Goal: Information Seeking & Learning: Check status

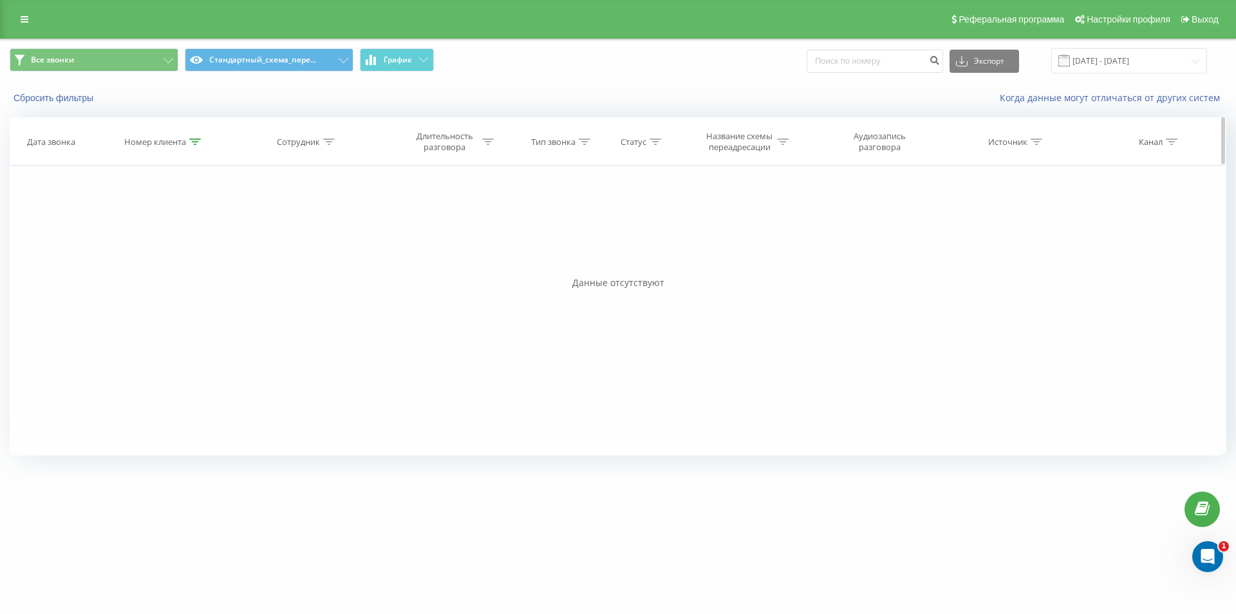
click at [194, 140] on icon at bounding box center [195, 141] width 12 height 6
click at [156, 235] on input "380509061558" at bounding box center [164, 234] width 113 height 23
drag, startPoint x: 156, startPoint y: 235, endPoint x: 171, endPoint y: 251, distance: 21.9
click at [157, 235] on input "380509061558" at bounding box center [164, 234] width 113 height 23
paste input "635880264"
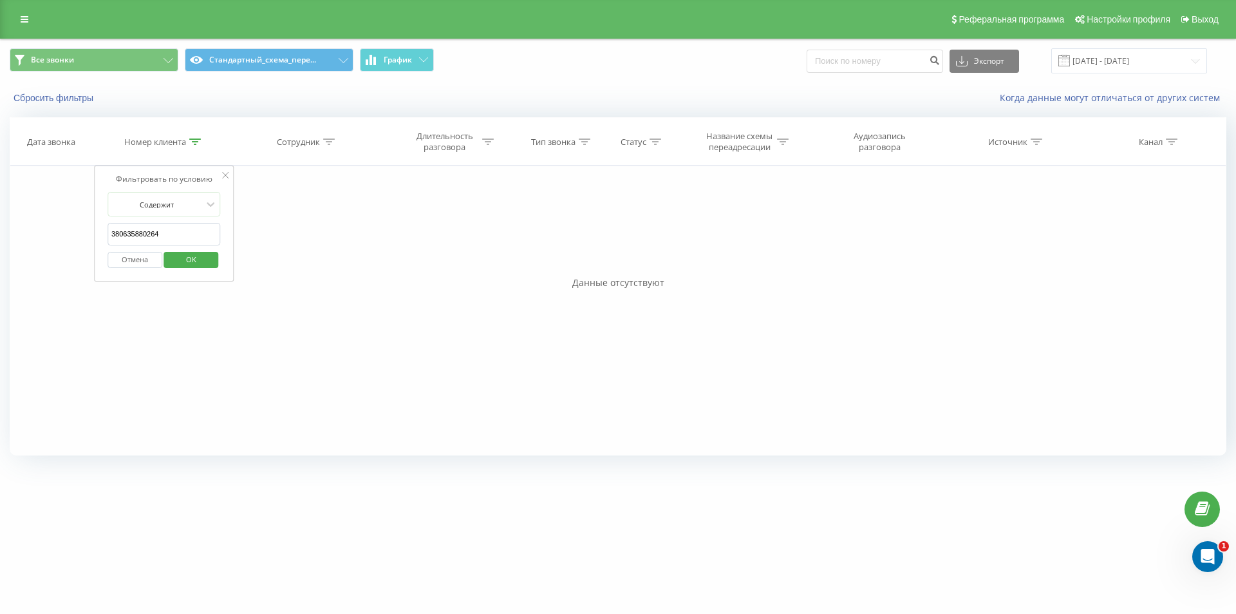
click at [181, 259] on span "OK" at bounding box center [191, 259] width 36 height 20
click at [196, 140] on icon at bounding box center [195, 141] width 12 height 6
click at [178, 226] on input "380635880264" at bounding box center [164, 234] width 113 height 23
paste input "997278768"
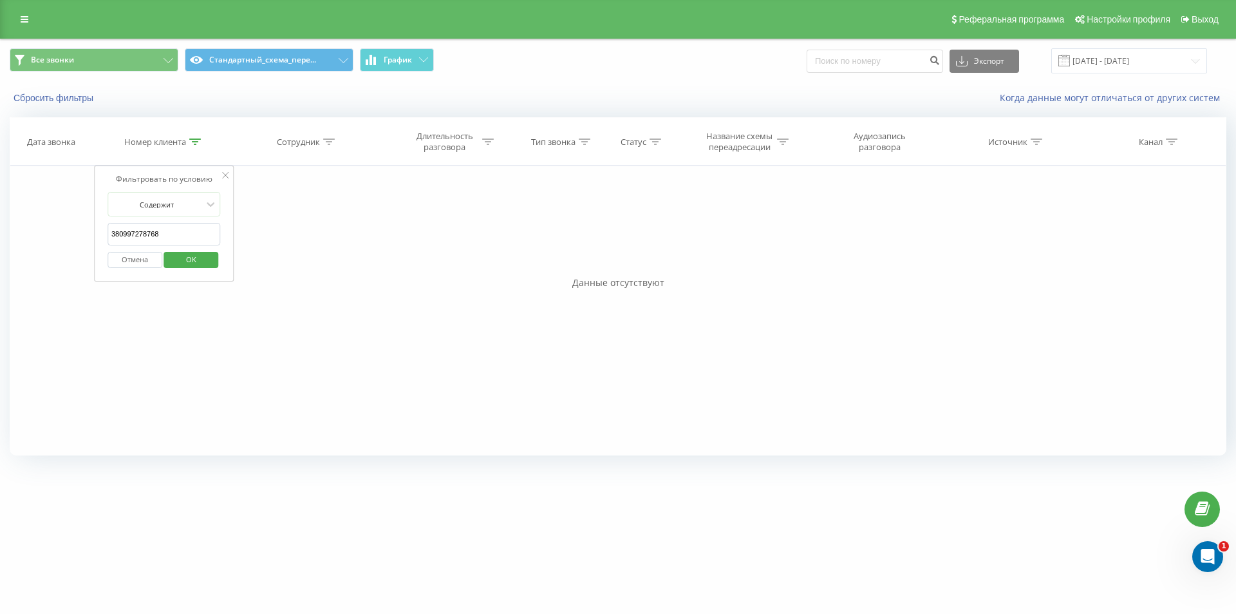
click at [181, 254] on span "OK" at bounding box center [191, 259] width 36 height 20
click at [194, 144] on icon at bounding box center [195, 141] width 12 height 6
drag, startPoint x: 176, startPoint y: 225, endPoint x: 118, endPoint y: 232, distance: 57.7
click at [118, 232] on input "380997278768" at bounding box center [164, 234] width 113 height 23
paste input "636006045"
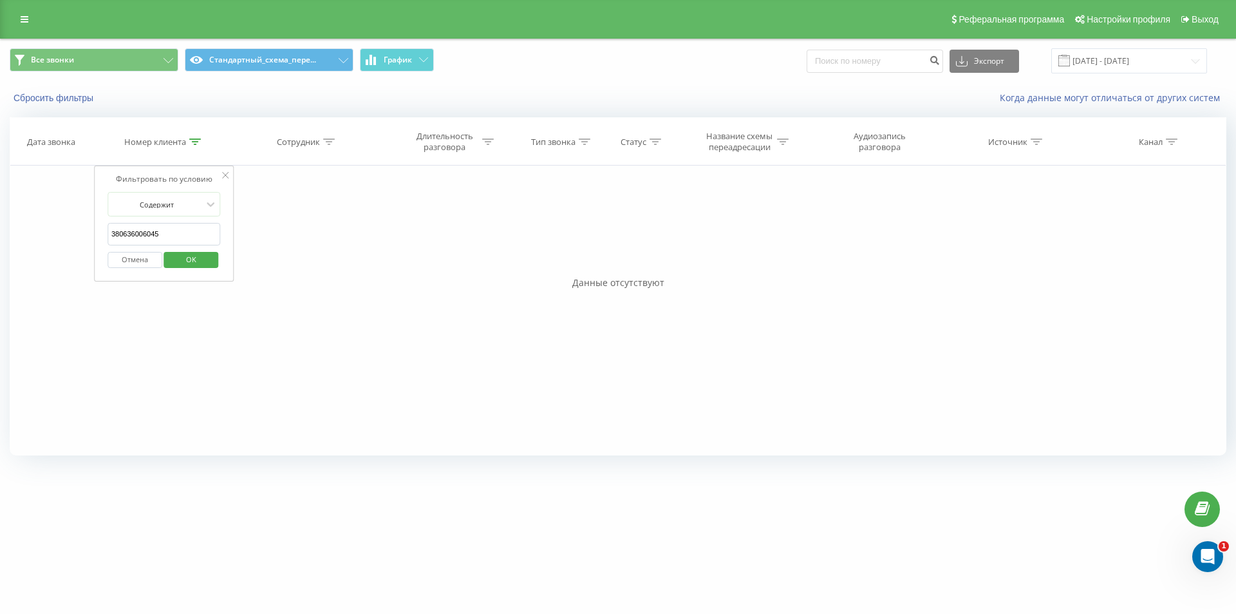
click at [207, 261] on span "OK" at bounding box center [191, 259] width 36 height 20
click at [193, 142] on icon at bounding box center [195, 141] width 12 height 6
click at [176, 239] on input "380636006045" at bounding box center [164, 234] width 113 height 23
paste input "503818972"
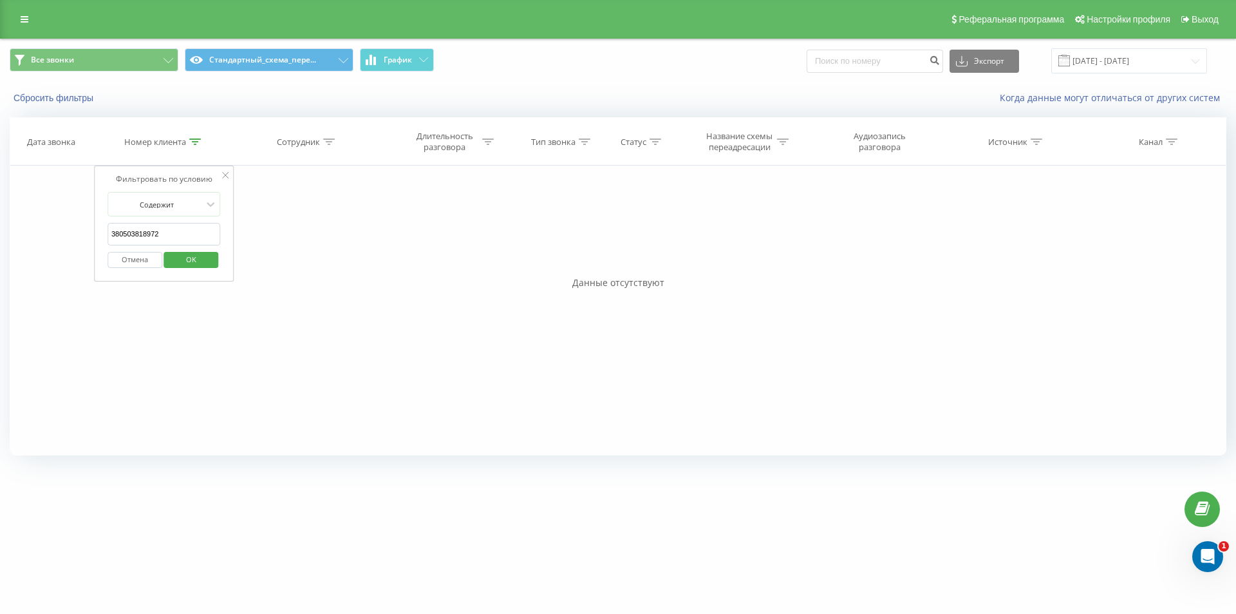
click at [176, 254] on span "OK" at bounding box center [191, 259] width 36 height 20
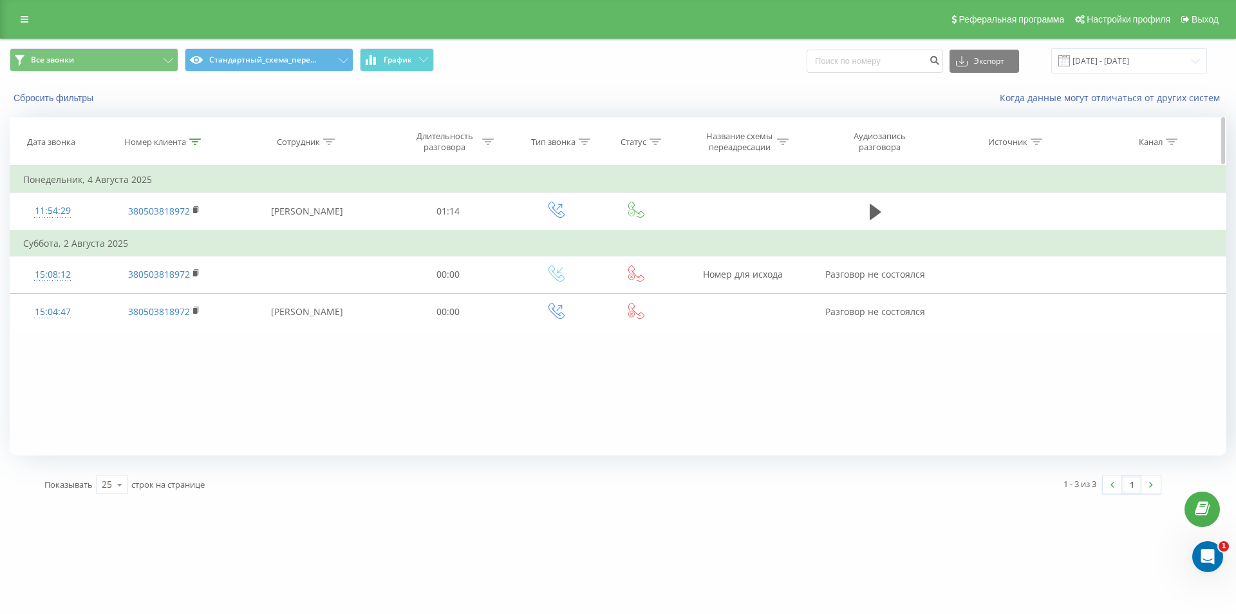
click at [203, 141] on div "Номер клиента" at bounding box center [164, 142] width 138 height 11
click at [160, 227] on input "380503818972" at bounding box center [164, 234] width 113 height 23
click at [185, 236] on input "380503818972" at bounding box center [164, 234] width 113 height 23
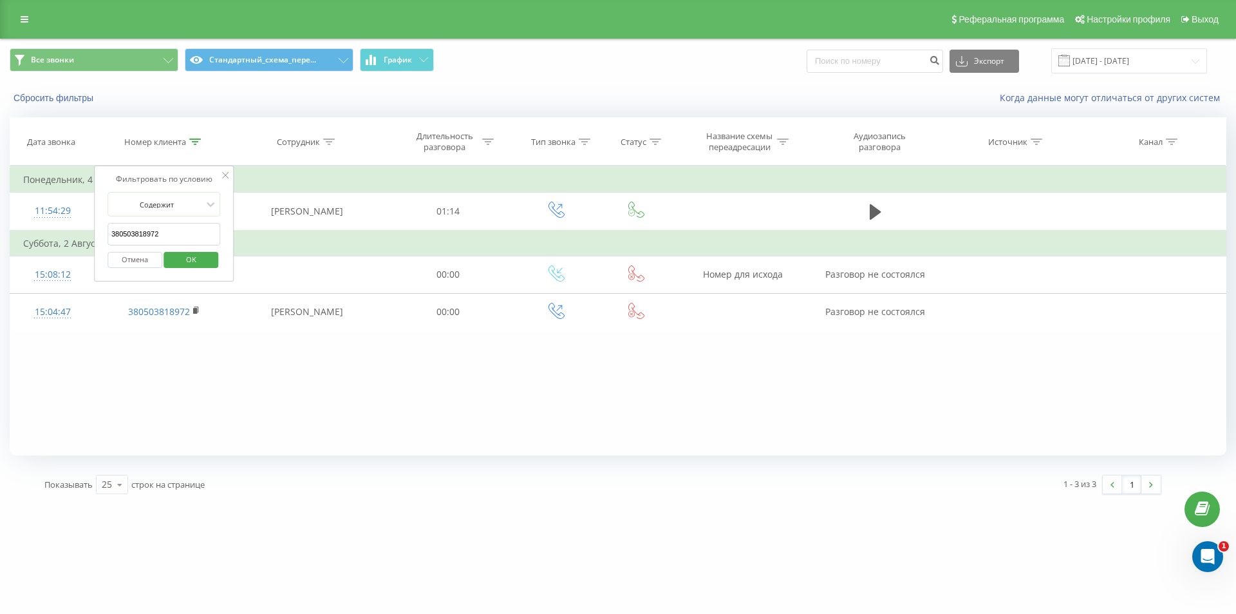
paste input "995376471"
click at [180, 253] on span "OK" at bounding box center [191, 259] width 36 height 20
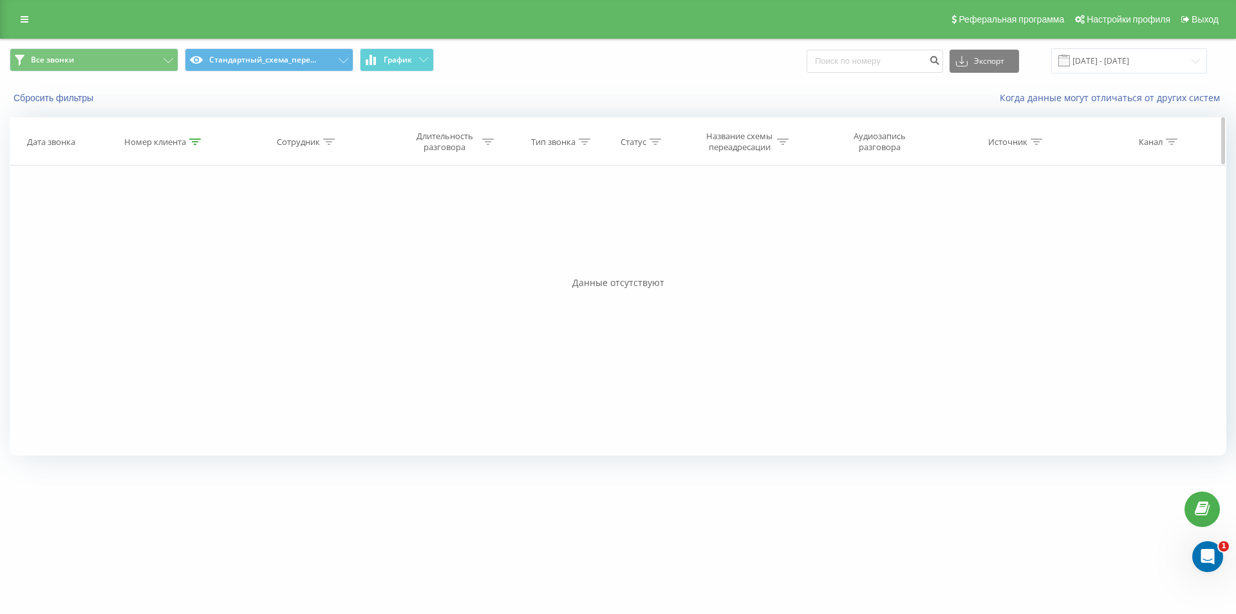
click at [193, 143] on icon at bounding box center [195, 141] width 12 height 6
click at [178, 229] on input "380995376471" at bounding box center [164, 234] width 113 height 23
paste input "34148808"
click at [176, 259] on span "OK" at bounding box center [191, 259] width 36 height 20
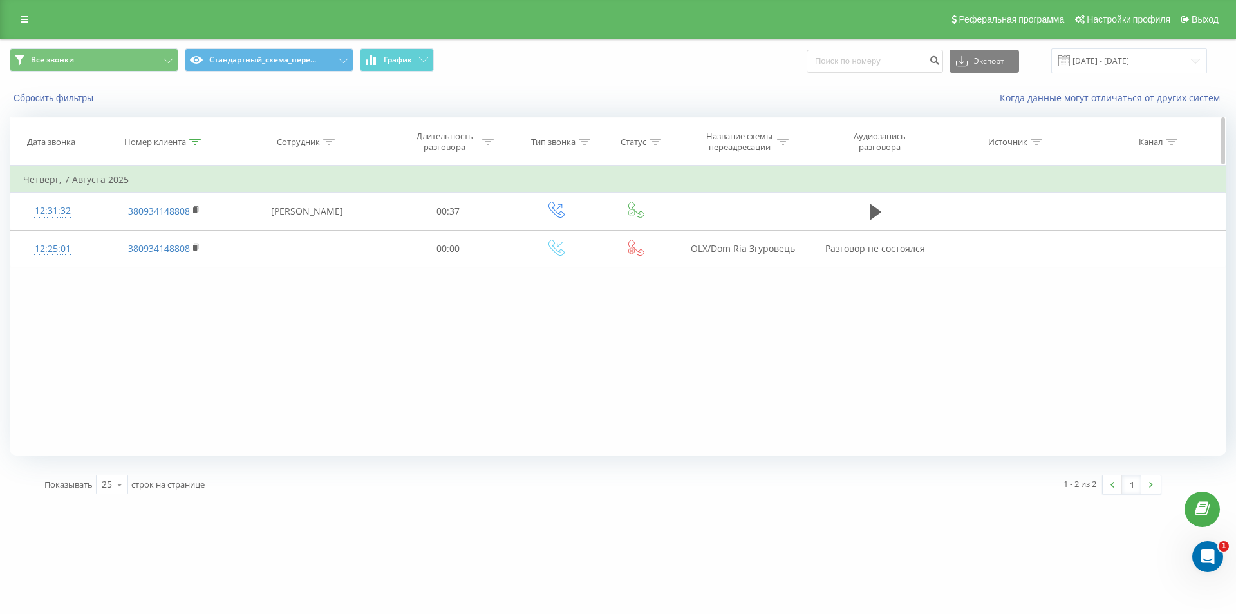
drag, startPoint x: 194, startPoint y: 137, endPoint x: 194, endPoint y: 146, distance: 9.0
click at [196, 137] on div at bounding box center [195, 142] width 12 height 11
click at [185, 233] on input "380934148808" at bounding box center [164, 234] width 113 height 23
paste input "509751317"
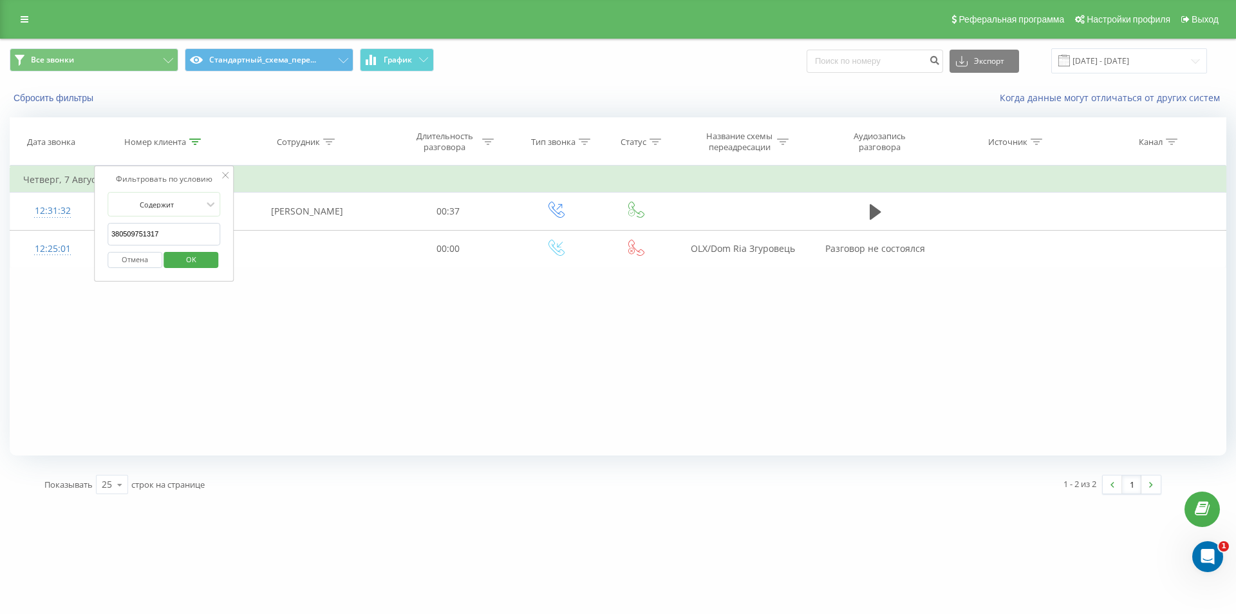
click at [182, 252] on span "OK" at bounding box center [191, 259] width 36 height 20
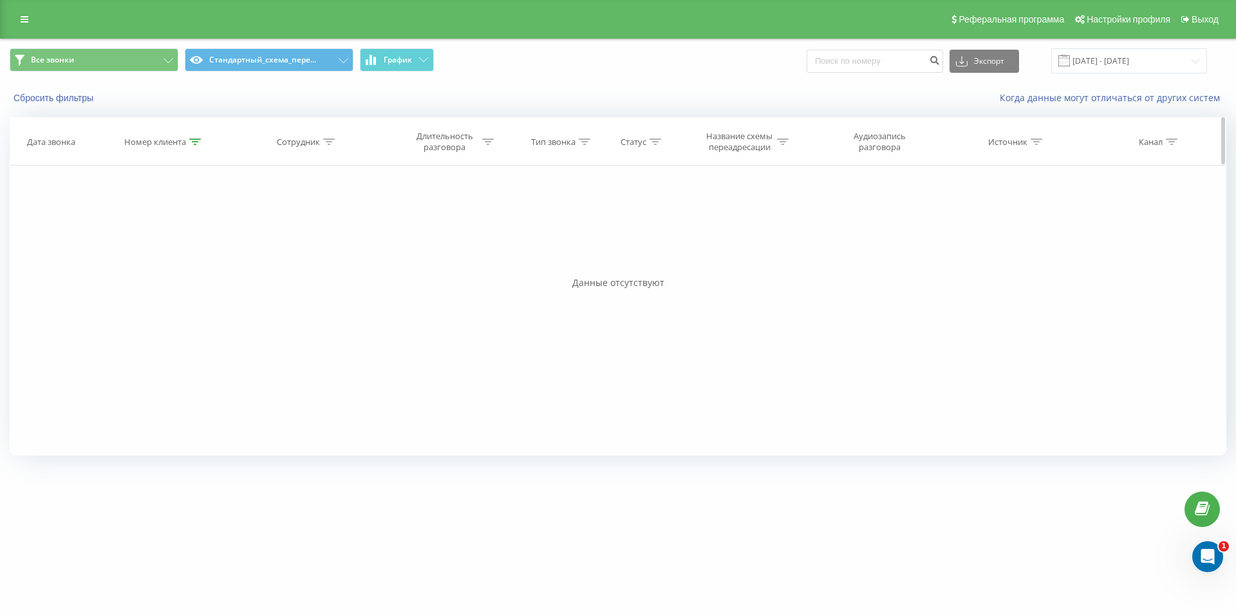
click at [190, 144] on icon at bounding box center [195, 141] width 12 height 6
click at [179, 234] on input "380509751317" at bounding box center [164, 234] width 113 height 23
paste input "630100870"
click at [187, 256] on span "OK" at bounding box center [191, 259] width 36 height 20
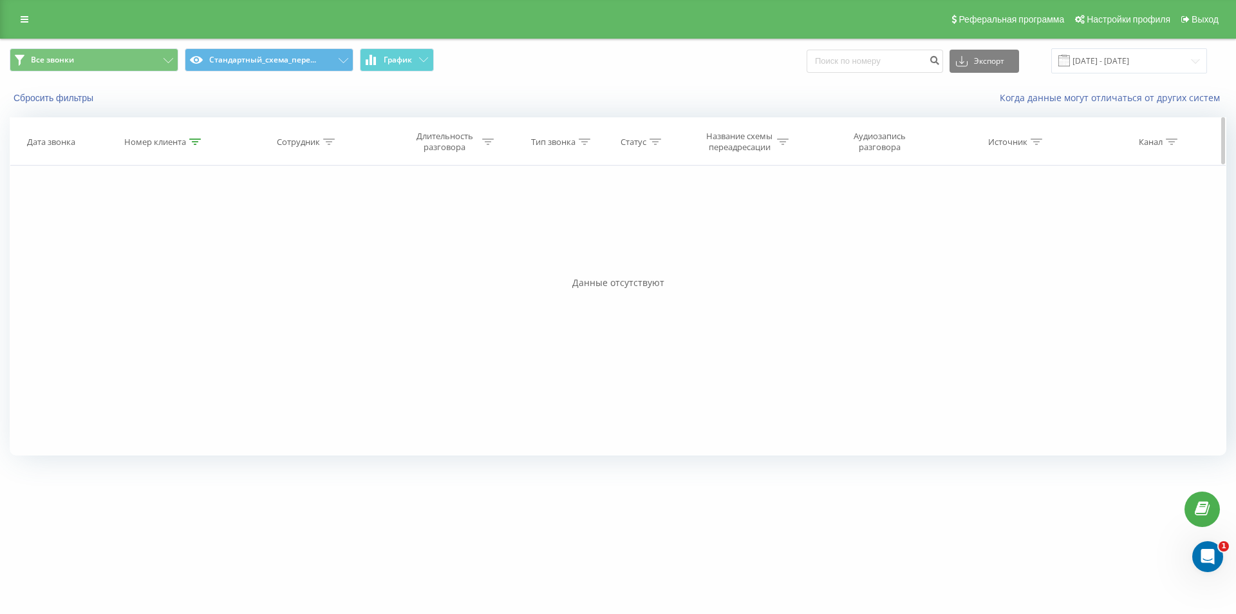
click at [196, 140] on icon at bounding box center [195, 141] width 12 height 6
click at [157, 236] on input "380630100870" at bounding box center [164, 234] width 113 height 23
drag, startPoint x: 157, startPoint y: 236, endPoint x: 197, endPoint y: 248, distance: 41.8
click at [158, 235] on input "380630100870" at bounding box center [164, 234] width 113 height 23
paste input "5577519"
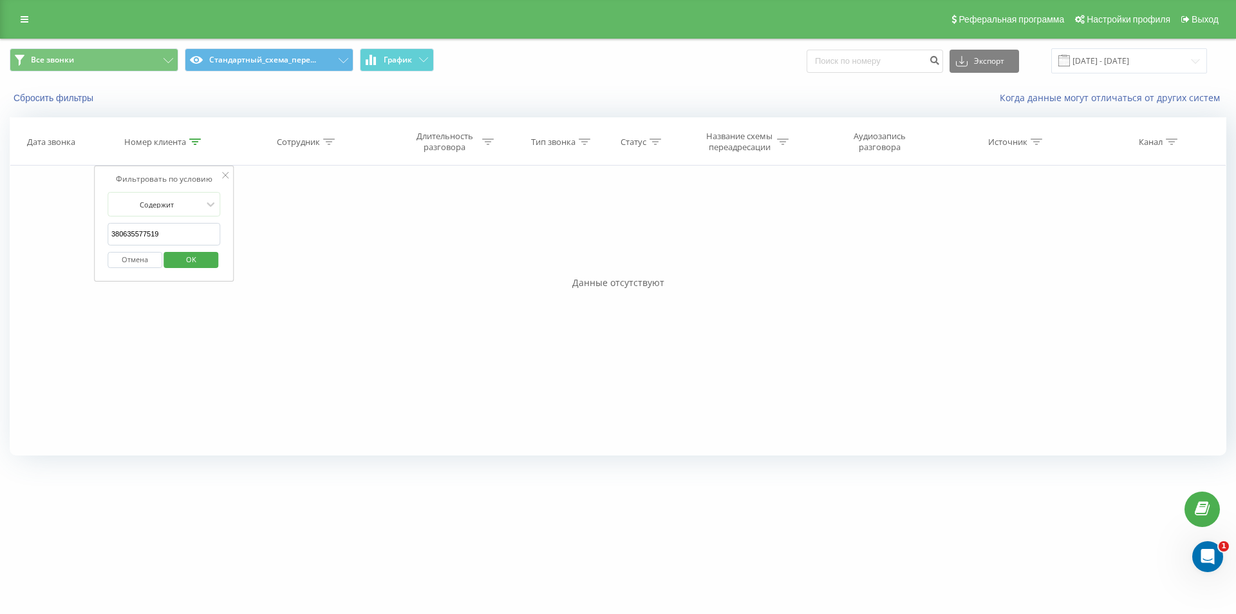
click at [195, 253] on span "OK" at bounding box center [191, 259] width 36 height 20
click at [196, 143] on icon at bounding box center [195, 141] width 12 height 6
click at [185, 232] on input "380635577519" at bounding box center [164, 234] width 113 height 23
paste input "504004640"
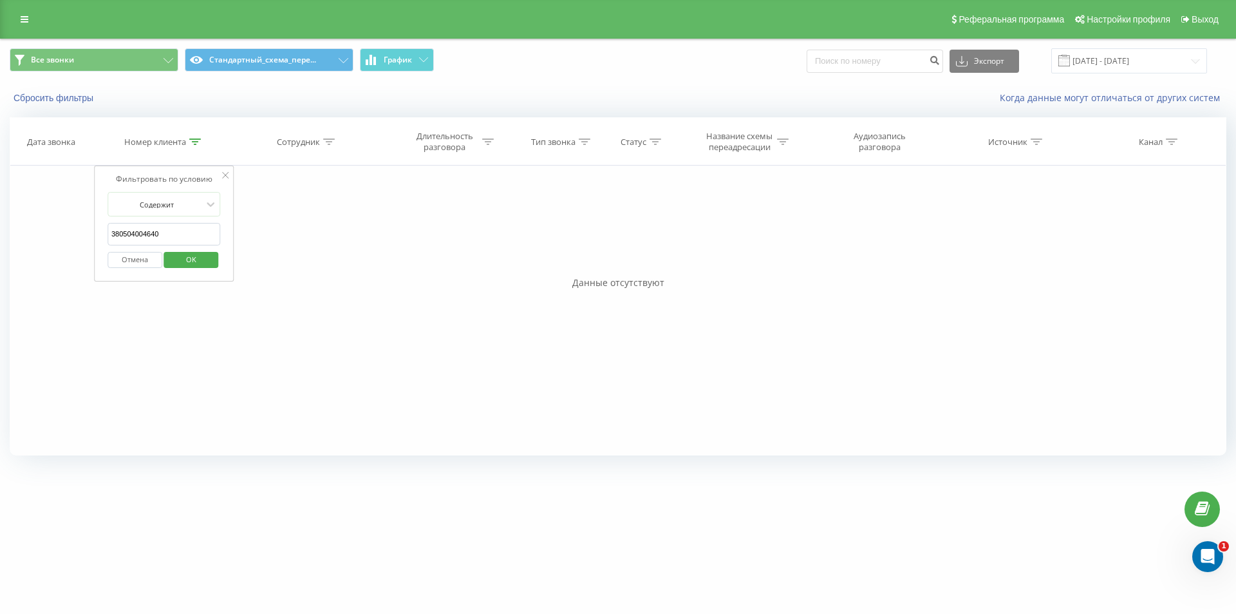
type input "380504004640"
click at [179, 268] on span "OK" at bounding box center [191, 259] width 36 height 20
click at [187, 143] on div "Номер клиента" at bounding box center [162, 142] width 77 height 11
click at [171, 234] on input "380504004640" at bounding box center [164, 234] width 113 height 23
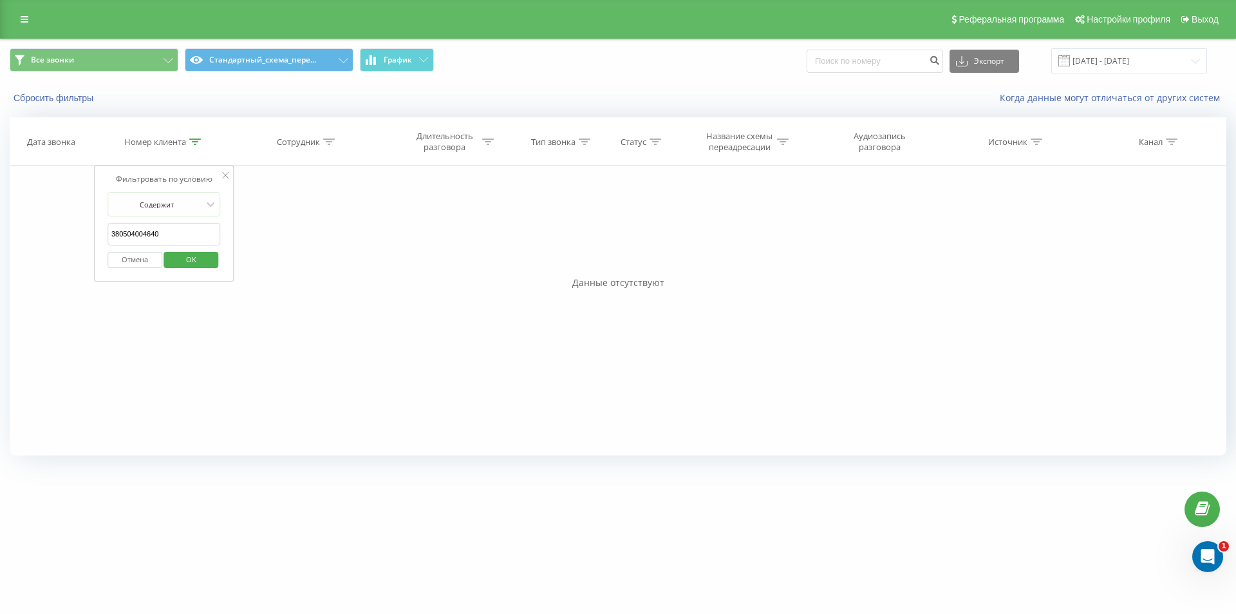
click at [182, 263] on span "OK" at bounding box center [191, 259] width 36 height 20
click at [197, 142] on icon at bounding box center [195, 141] width 12 height 6
click at [166, 231] on input "380955591599" at bounding box center [164, 234] width 113 height 23
paste input "635880264"
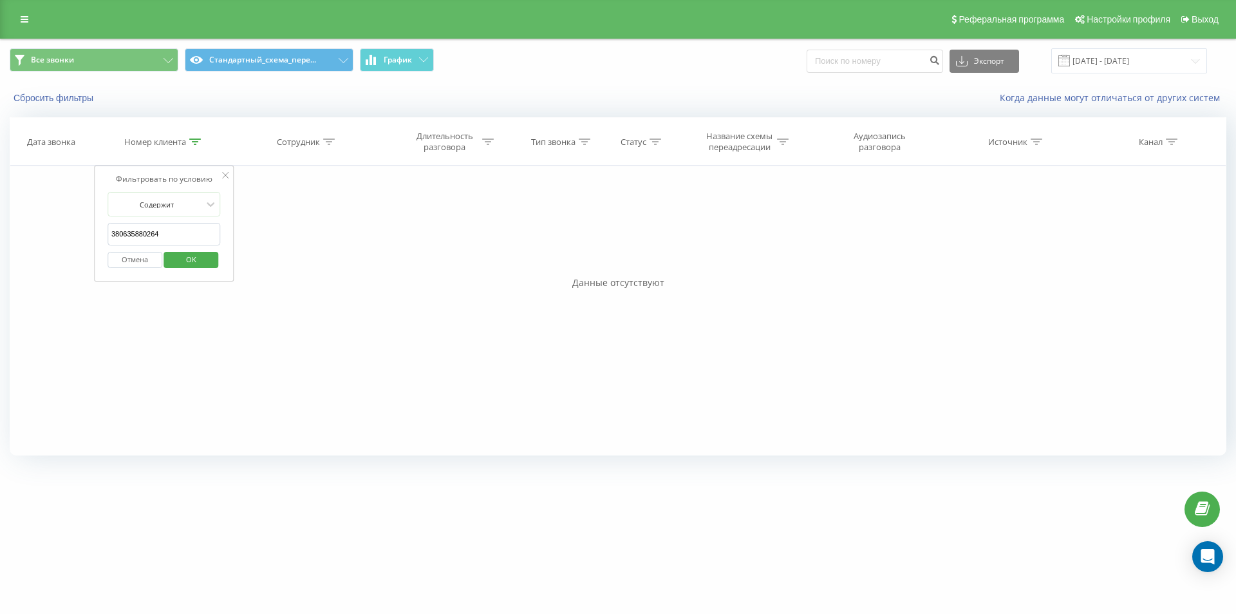
click at [188, 260] on span "OK" at bounding box center [191, 259] width 36 height 20
click at [198, 135] on th "Номер клиента" at bounding box center [164, 142] width 138 height 48
click at [196, 142] on icon at bounding box center [195, 141] width 12 height 6
click at [178, 241] on input "380635880264" at bounding box center [164, 234] width 113 height 23
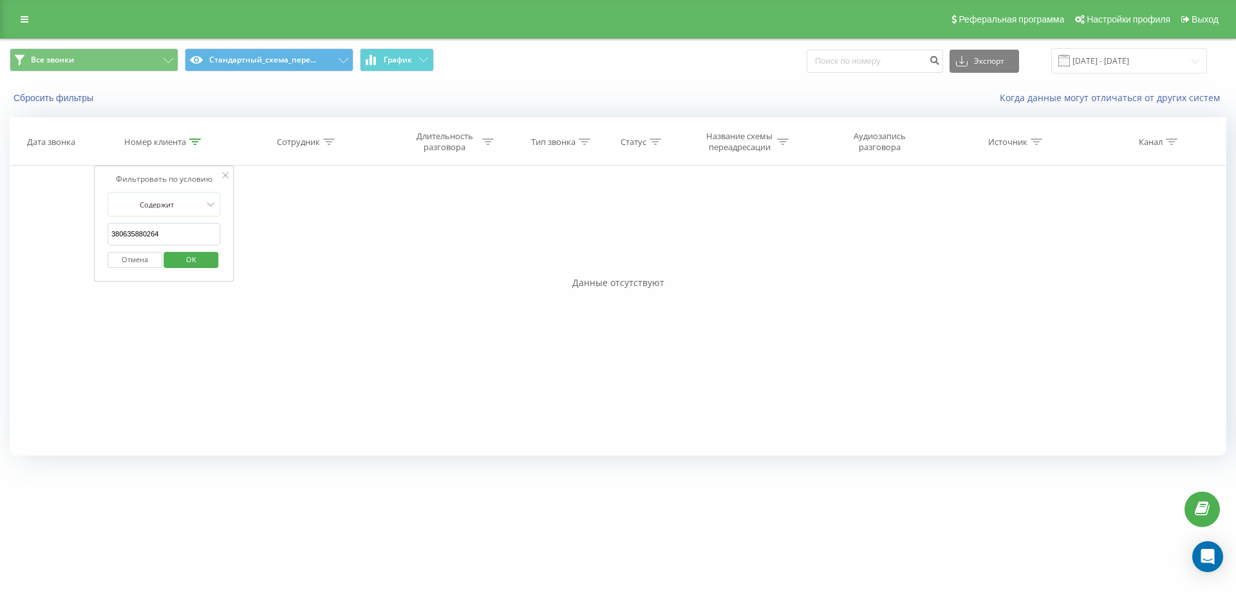
paste input "997278768"
click at [185, 262] on span "OK" at bounding box center [191, 259] width 36 height 20
click at [192, 144] on icon at bounding box center [195, 141] width 12 height 6
drag, startPoint x: 161, startPoint y: 234, endPoint x: 118, endPoint y: 232, distance: 42.5
click at [118, 232] on input "380997278768" at bounding box center [164, 234] width 113 height 23
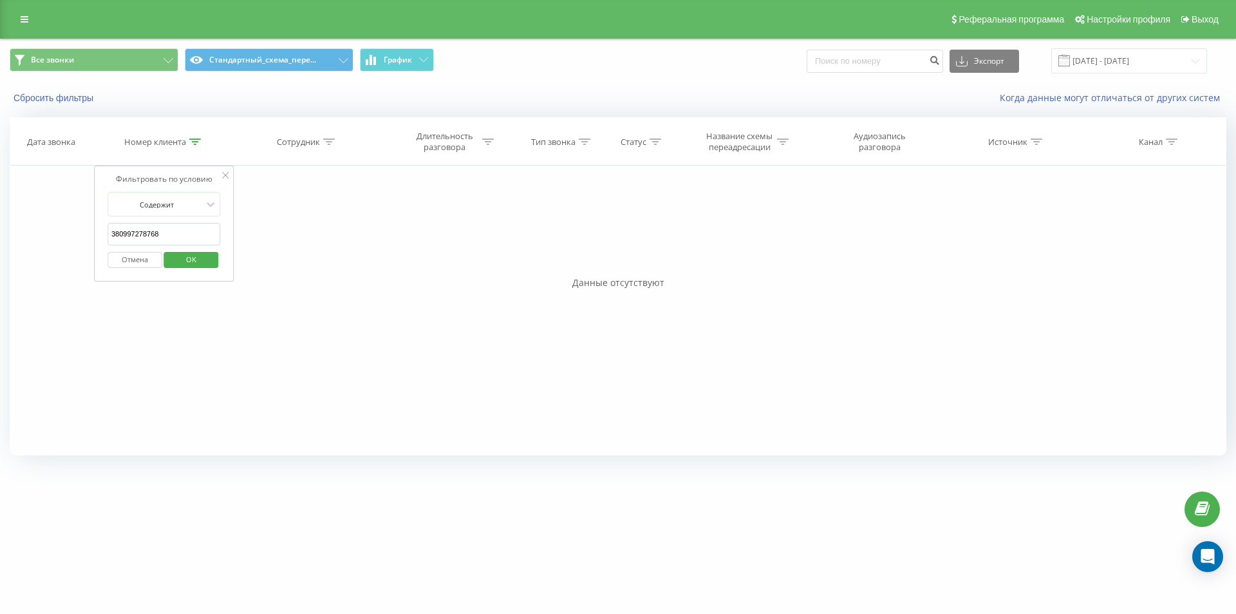
paste input "636006045"
click at [179, 258] on span "OK" at bounding box center [191, 259] width 36 height 20
click at [196, 145] on div at bounding box center [195, 142] width 12 height 11
click at [177, 229] on input "380636006045" at bounding box center [164, 234] width 113 height 23
drag, startPoint x: 177, startPoint y: 229, endPoint x: 182, endPoint y: 240, distance: 11.8
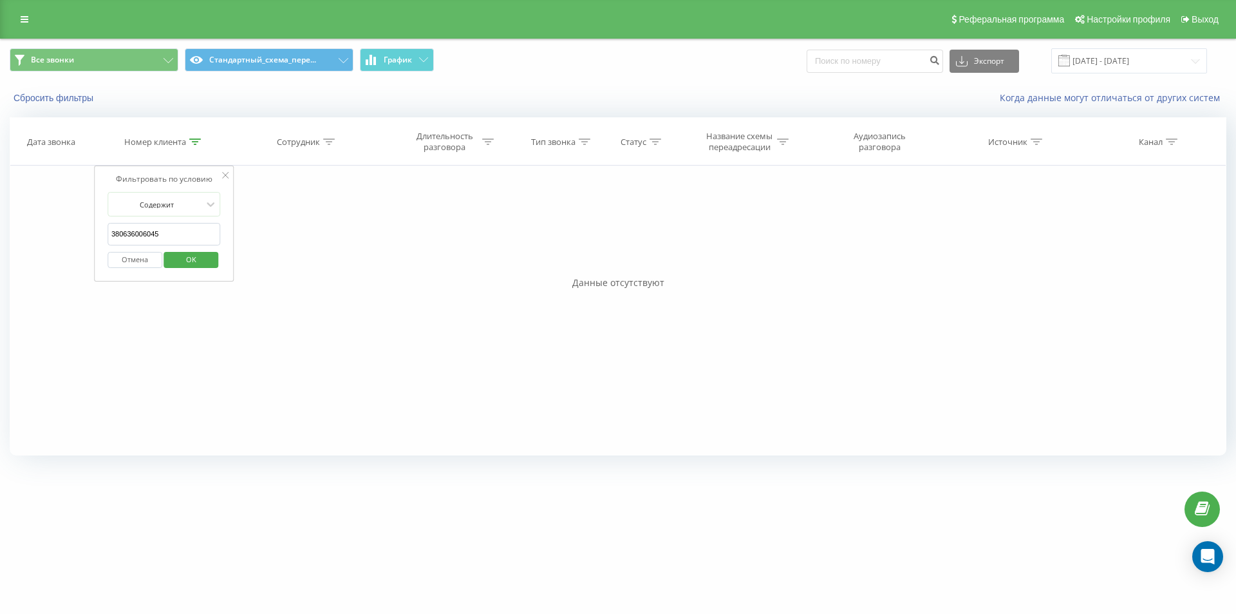
click at [177, 229] on input "380636006045" at bounding box center [164, 234] width 113 height 23
paste input "503818972"
drag, startPoint x: 186, startPoint y: 256, endPoint x: 200, endPoint y: 246, distance: 16.6
click at [187, 256] on span "OK" at bounding box center [191, 259] width 36 height 20
click at [187, 138] on div "Номер клиента" at bounding box center [162, 142] width 77 height 11
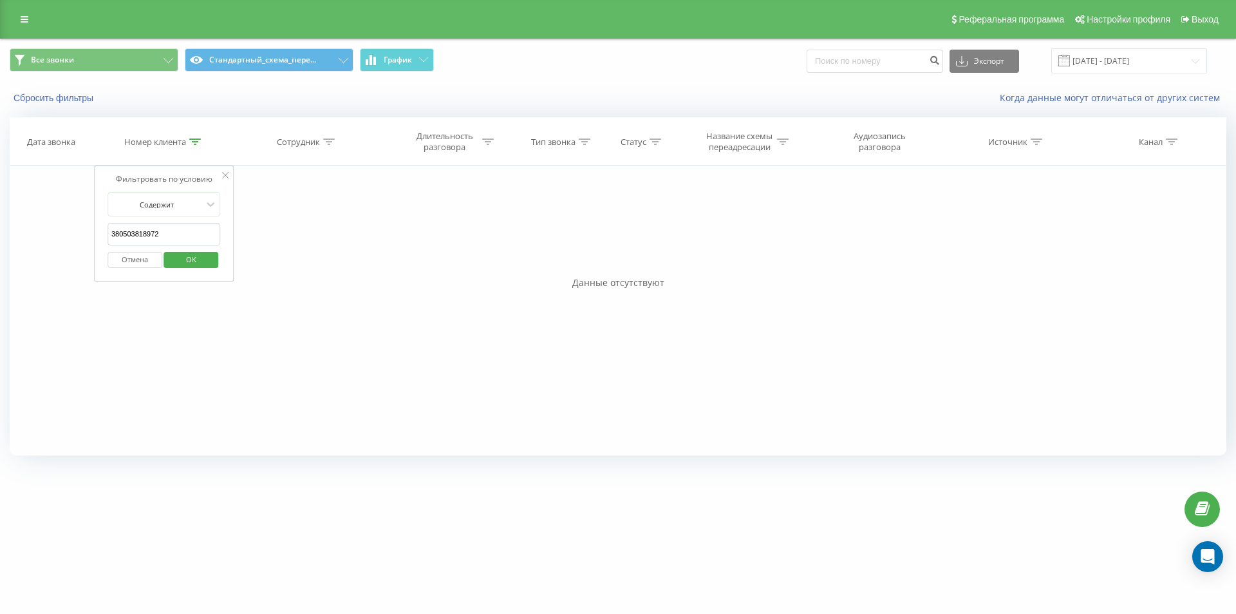
click at [152, 243] on input "380503818972" at bounding box center [164, 234] width 113 height 23
paste input "995376471"
drag, startPoint x: 188, startPoint y: 258, endPoint x: 217, endPoint y: 194, distance: 70.0
click at [188, 258] on span "OK" at bounding box center [191, 259] width 36 height 20
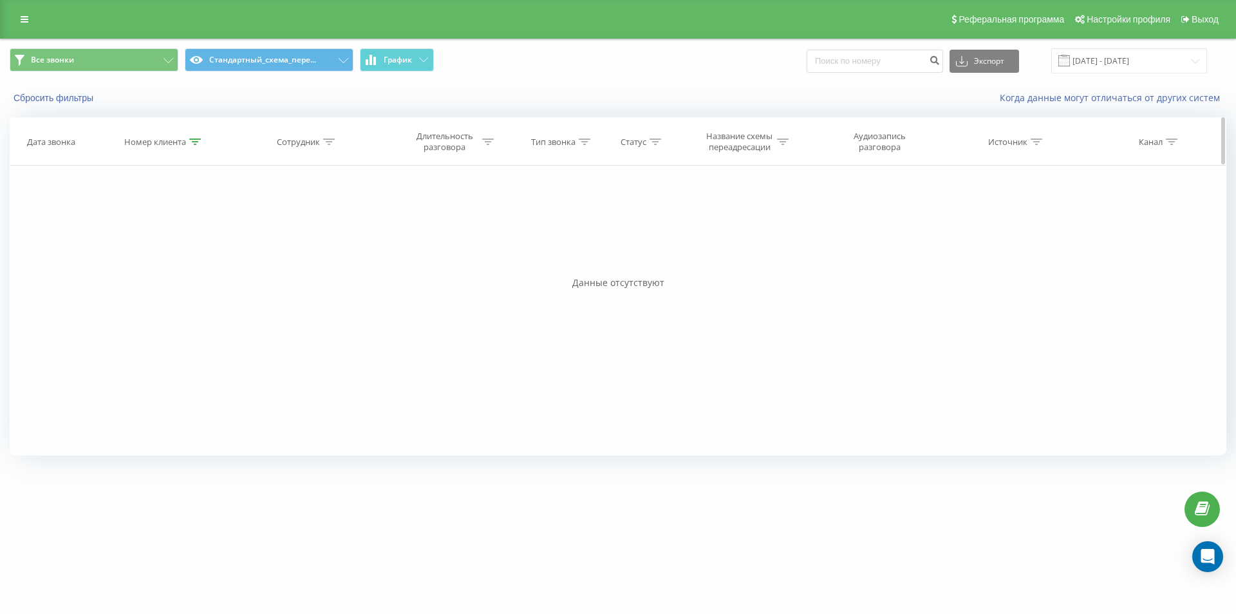
click at [195, 140] on icon at bounding box center [195, 141] width 12 height 6
click at [173, 232] on input "380995376471" at bounding box center [164, 234] width 113 height 23
paste input "380934148808"
click at [173, 232] on input "380995376471380934148808" at bounding box center [164, 234] width 113 height 23
paste input "text"
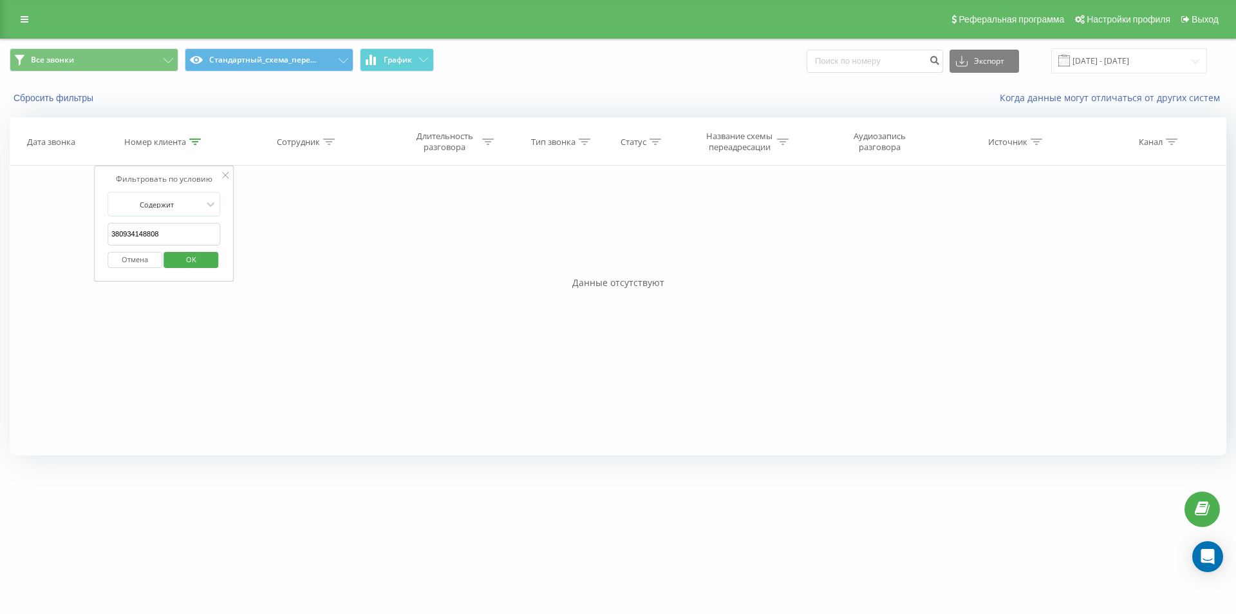
click at [188, 257] on span "OK" at bounding box center [191, 259] width 36 height 20
click at [193, 142] on icon at bounding box center [195, 141] width 12 height 6
click at [198, 225] on input "380934148808" at bounding box center [164, 234] width 113 height 23
paste input "509751317"
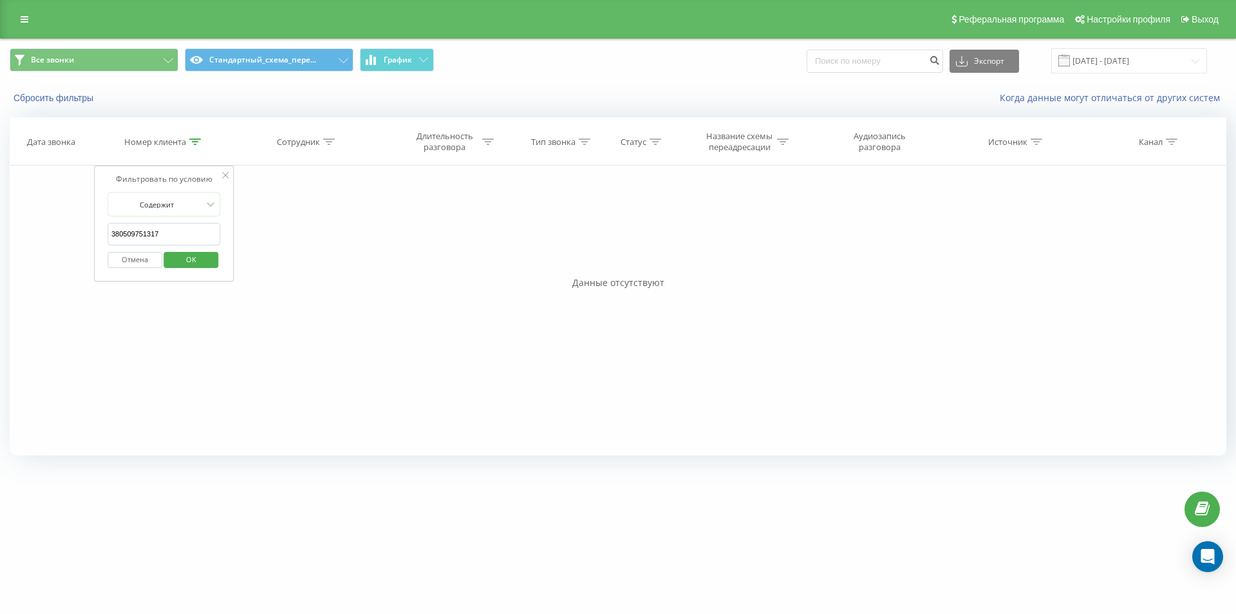
click at [189, 256] on span "OK" at bounding box center [191, 259] width 36 height 20
click at [190, 143] on icon at bounding box center [195, 141] width 12 height 6
click at [198, 225] on input "380509751317" at bounding box center [164, 234] width 113 height 23
paste input "630100870"
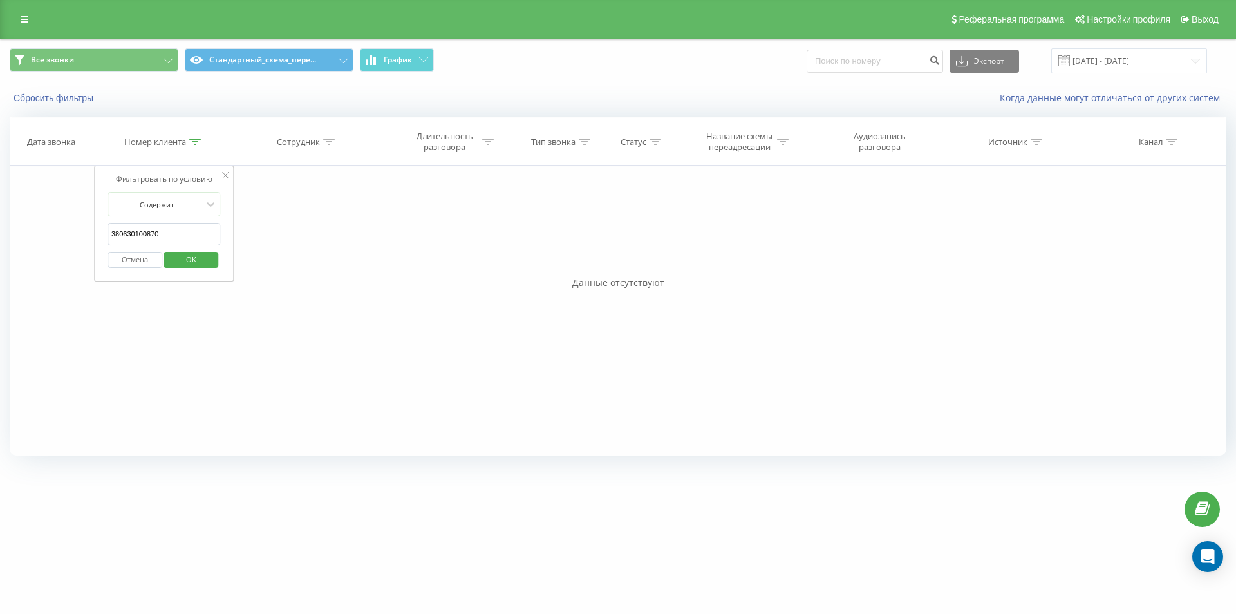
click at [194, 249] on div "Отмена OK" at bounding box center [164, 259] width 113 height 29
click at [196, 267] on span "OK" at bounding box center [191, 259] width 36 height 20
click at [195, 142] on icon at bounding box center [195, 141] width 12 height 6
click at [175, 227] on input "380630100870" at bounding box center [164, 234] width 113 height 23
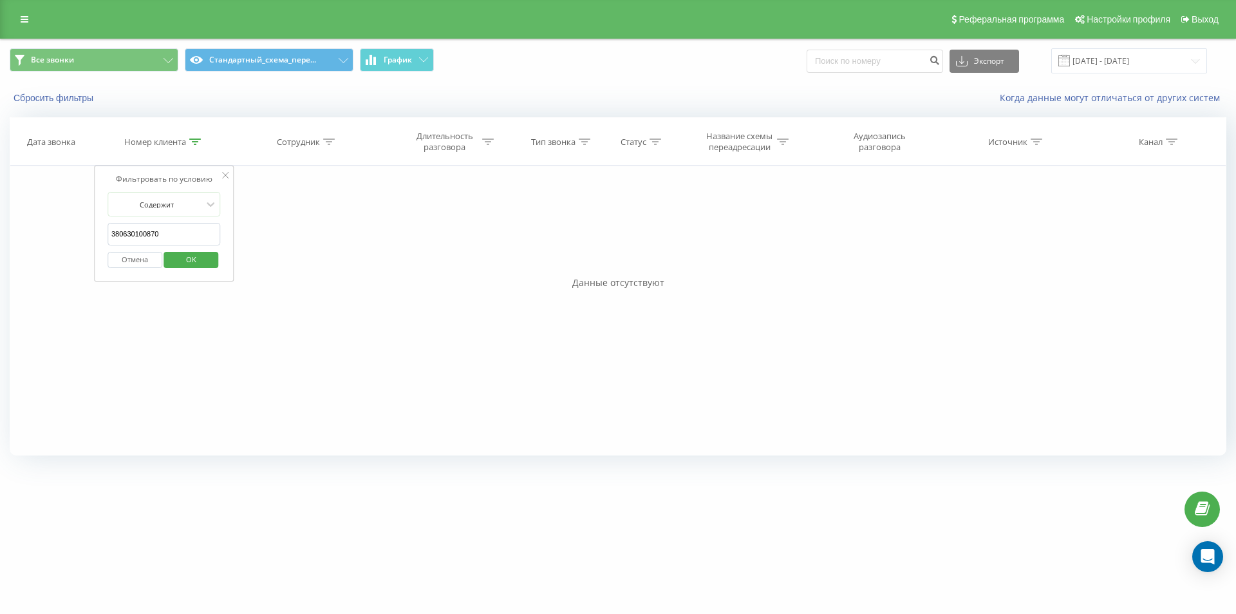
paste input "5577519"
click at [183, 252] on span "OK" at bounding box center [191, 259] width 36 height 20
click at [196, 127] on th "Номер клиента" at bounding box center [164, 142] width 138 height 48
click at [190, 146] on div at bounding box center [195, 142] width 12 height 11
click at [170, 229] on input "380635577519" at bounding box center [164, 234] width 113 height 23
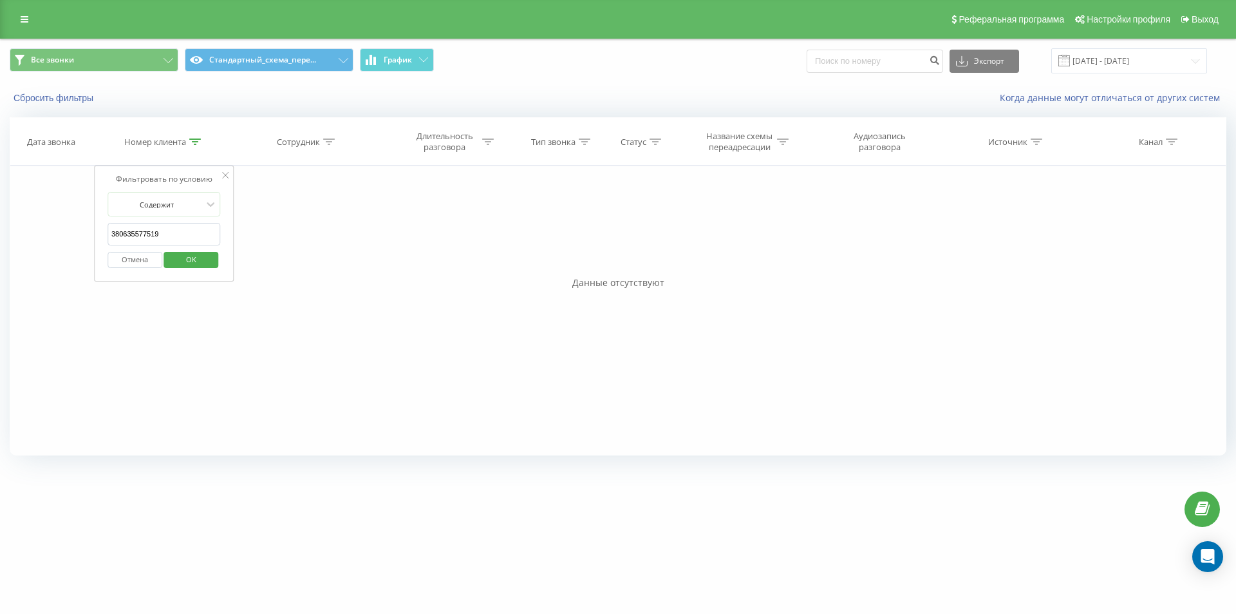
click at [170, 229] on input "380635577519" at bounding box center [164, 234] width 113 height 23
paste input "504004640"
type input "380504004640"
click at [180, 260] on span "OK" at bounding box center [191, 259] width 36 height 20
click at [194, 140] on icon at bounding box center [195, 141] width 12 height 6
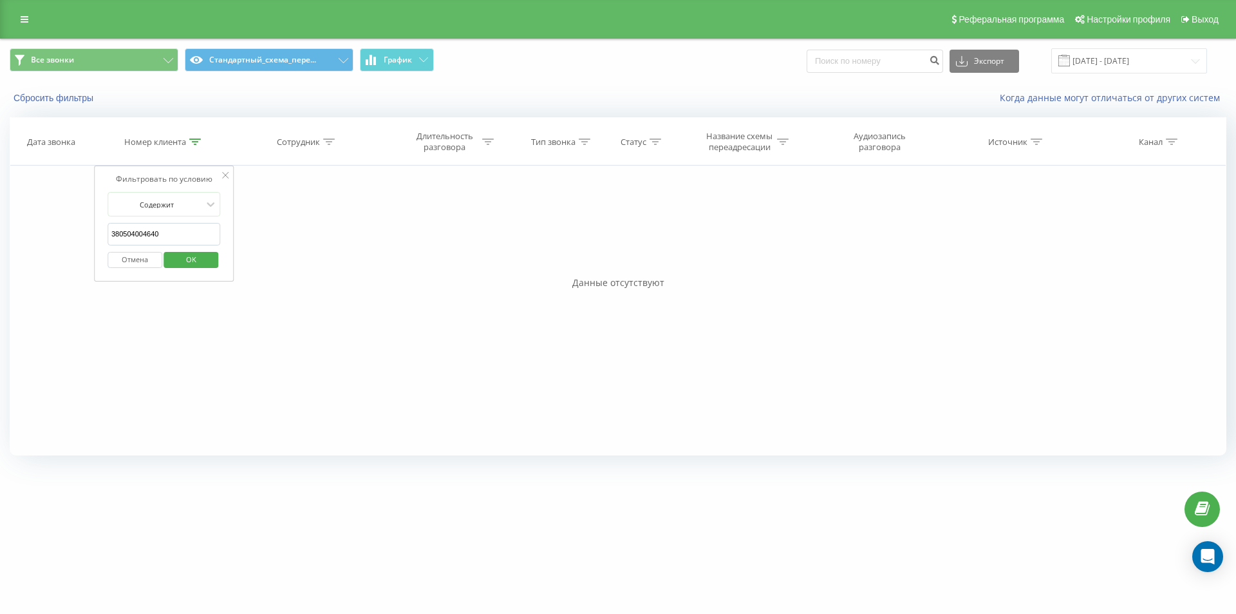
click at [172, 238] on input "380504004640" at bounding box center [164, 234] width 113 height 23
click at [172, 237] on input "380504004640" at bounding box center [164, 234] width 113 height 23
click at [182, 258] on span "OK" at bounding box center [191, 259] width 36 height 20
